Goal: Use online tool/utility: Utilize a website feature to perform a specific function

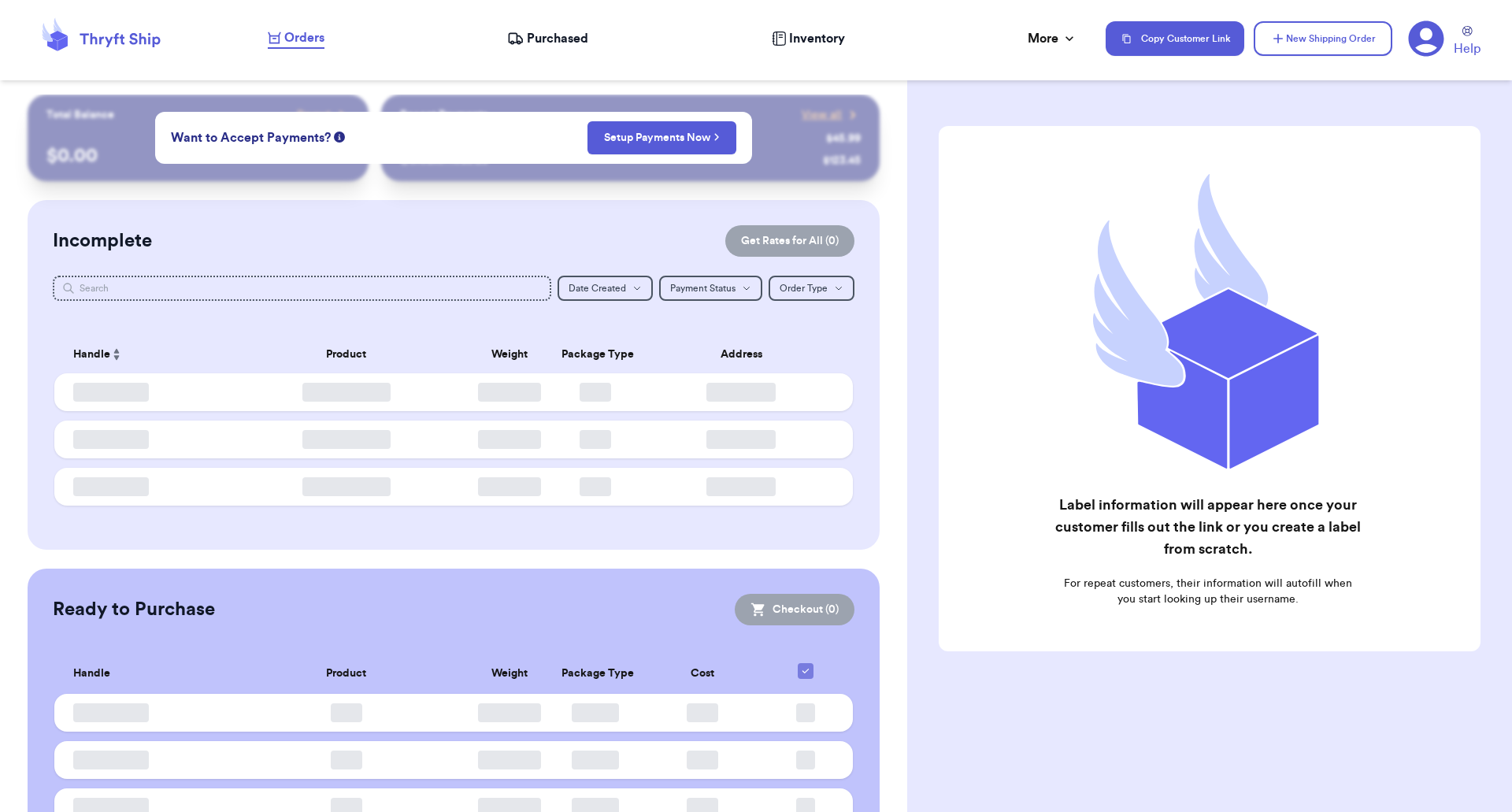
checkbox input "false"
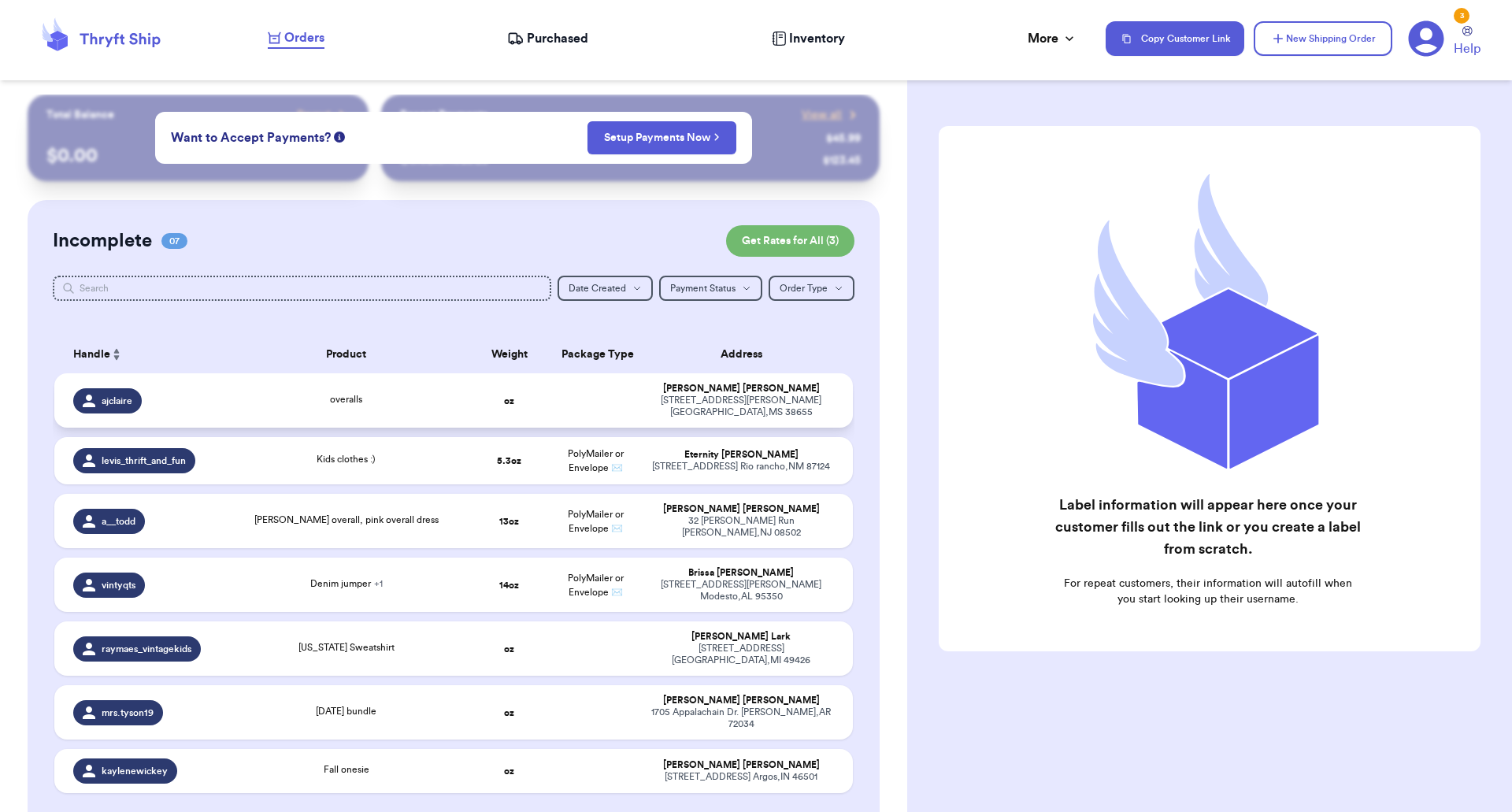
click at [296, 392] on div "overalls" at bounding box center [347, 400] width 222 height 17
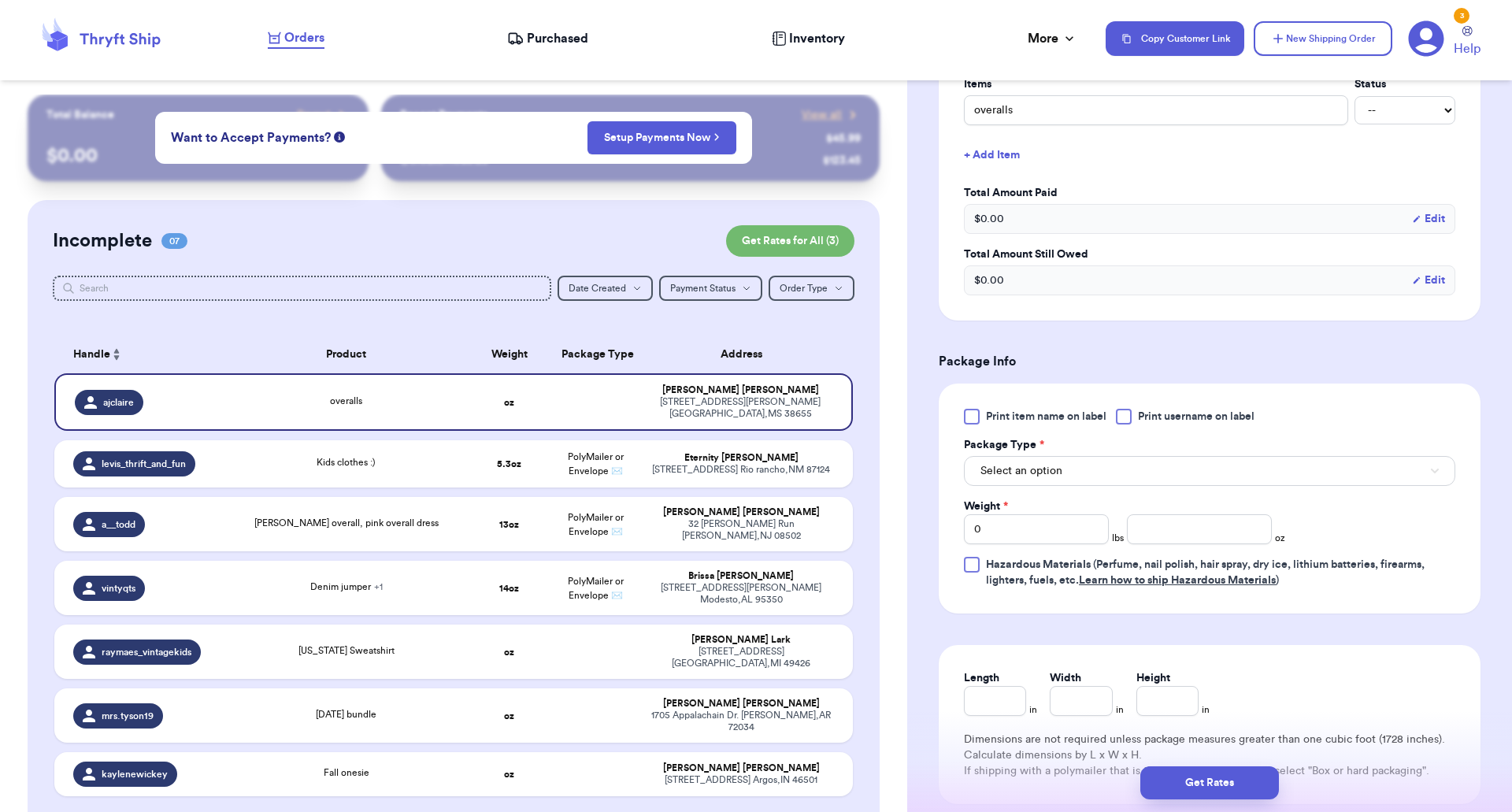
scroll to position [406, 0]
click at [1074, 469] on button "Select an option" at bounding box center [1209, 470] width 492 height 30
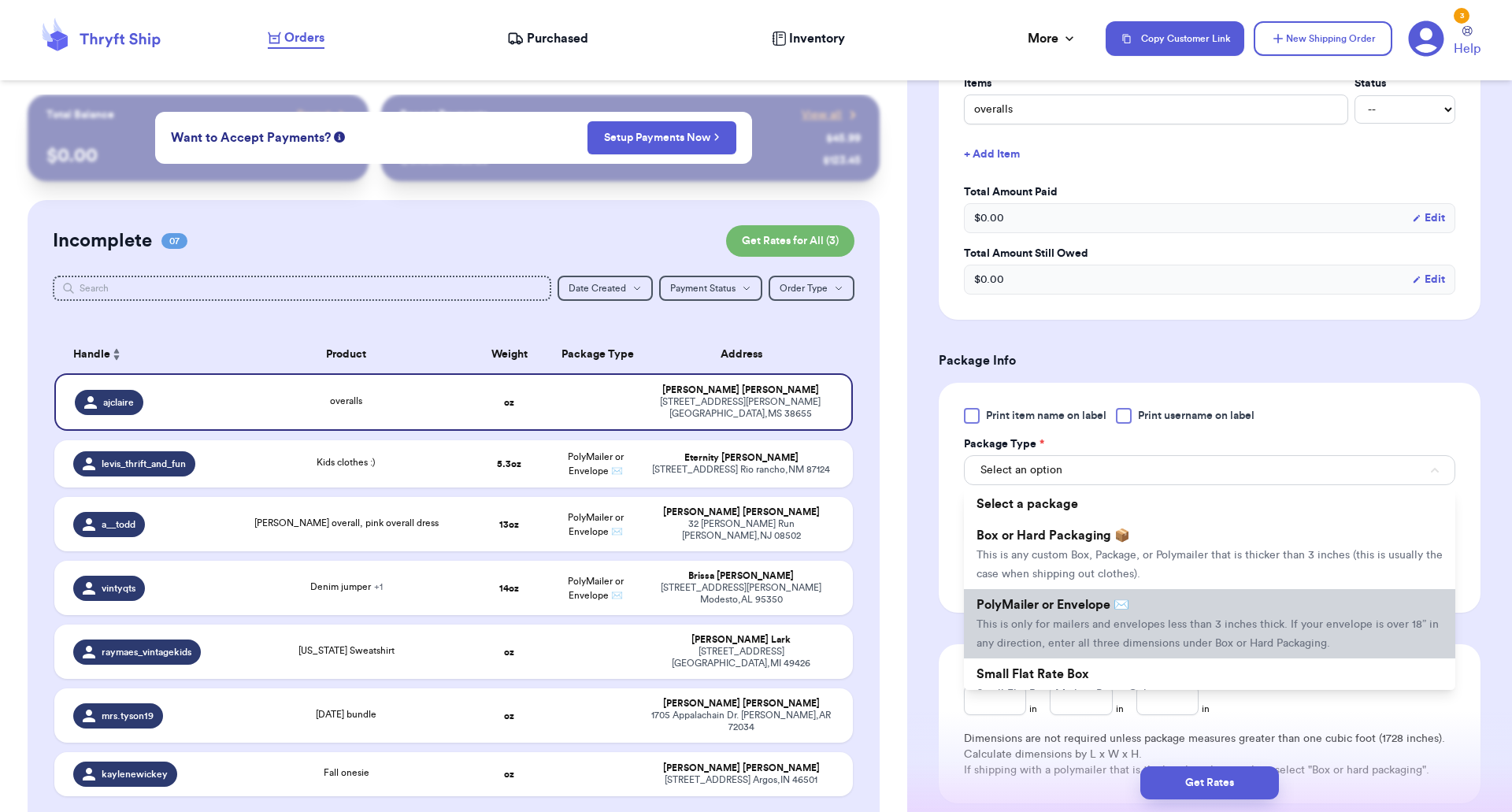
click at [1019, 620] on span "This is only for mailers and envelopes less than 3 inches thick. If your envelo…" at bounding box center [1207, 634] width 462 height 30
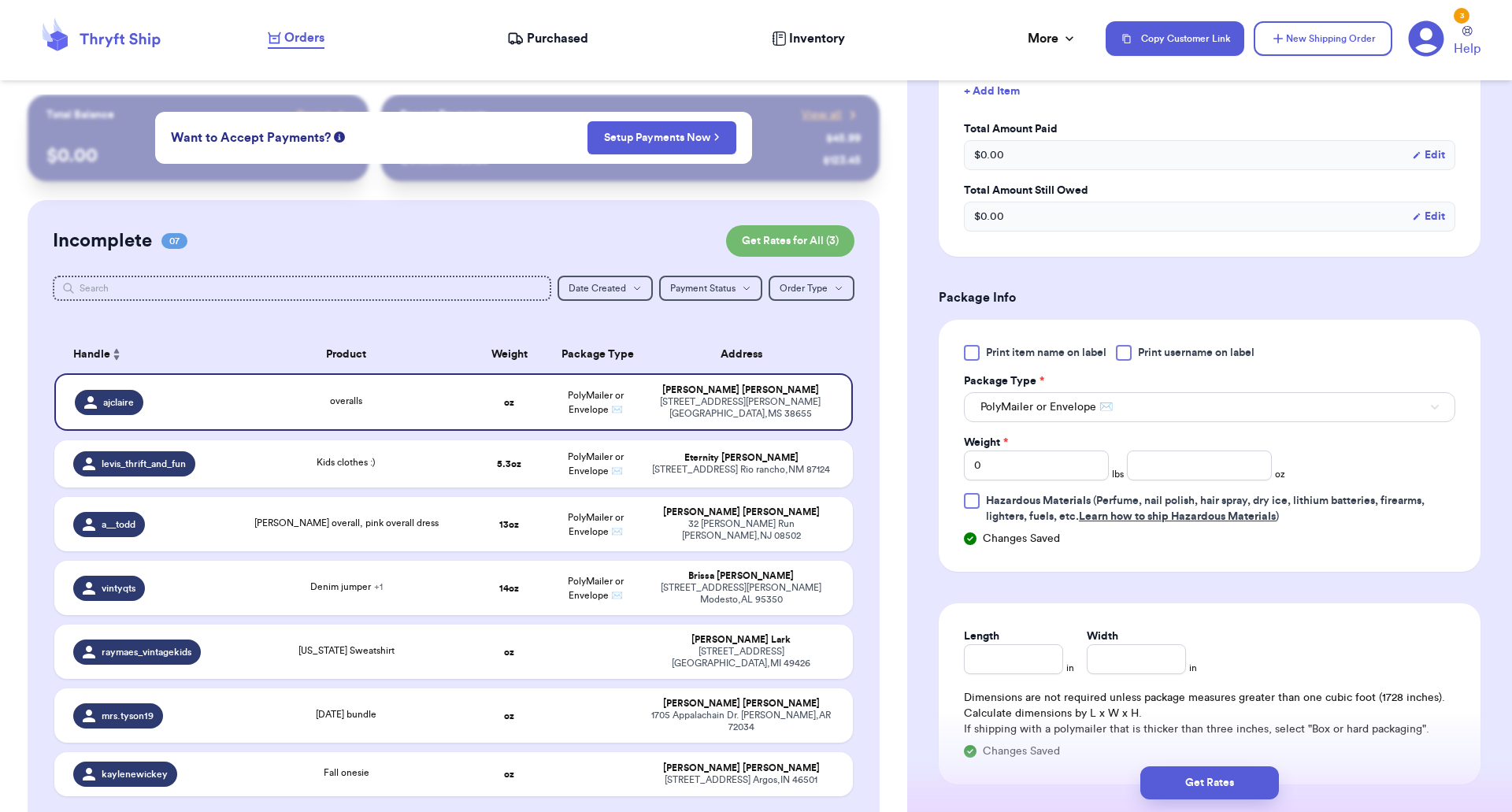
scroll to position [471, 0]
click at [1156, 461] on input "number" at bounding box center [1199, 464] width 145 height 30
type input "11.8"
click at [1179, 782] on button "Get Rates" at bounding box center [1209, 782] width 138 height 33
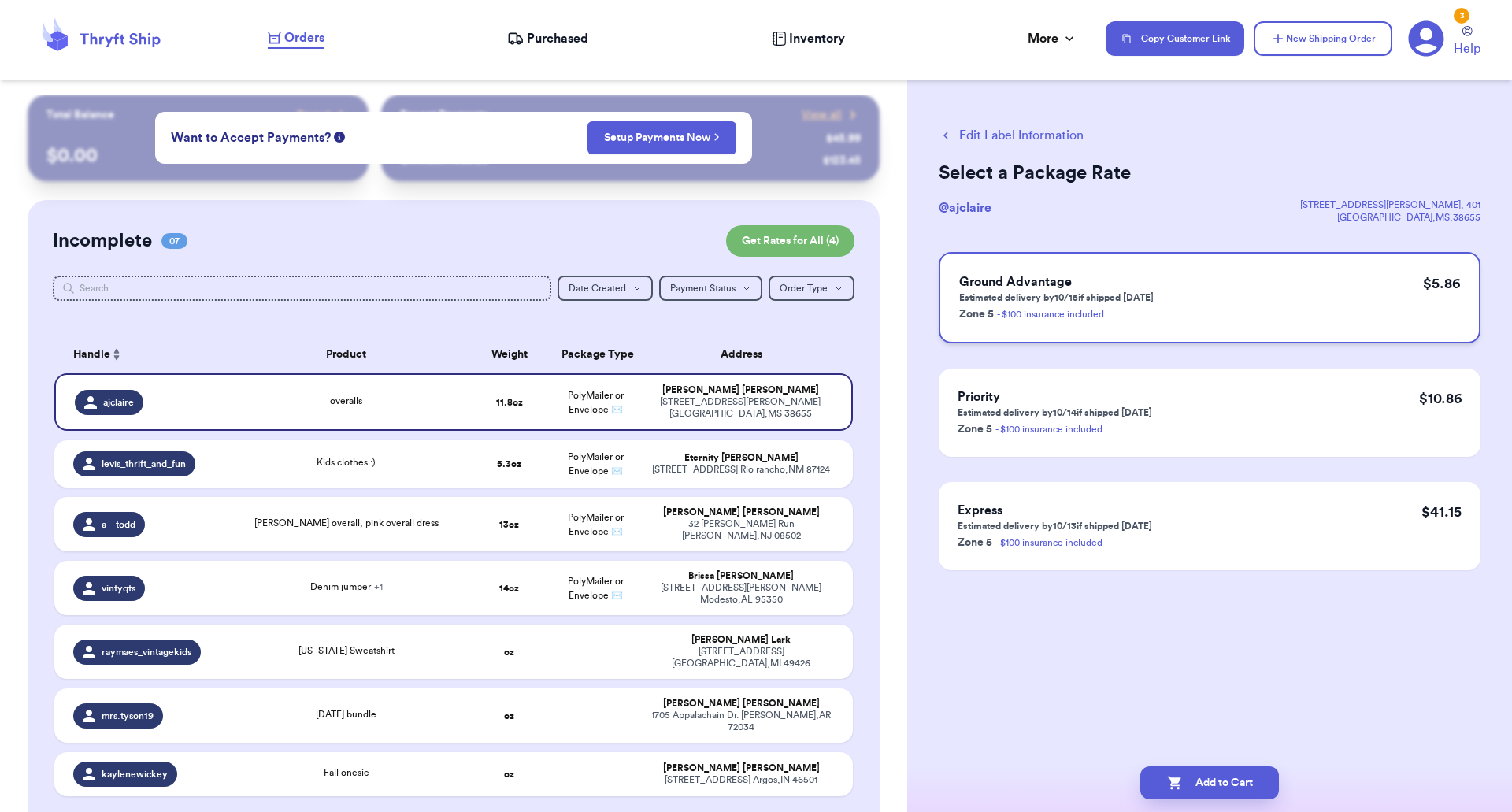
click at [1051, 309] on p "Zone 5 - $100 insurance included" at bounding box center [1057, 313] width 194 height 19
